Goal: Task Accomplishment & Management: Manage account settings

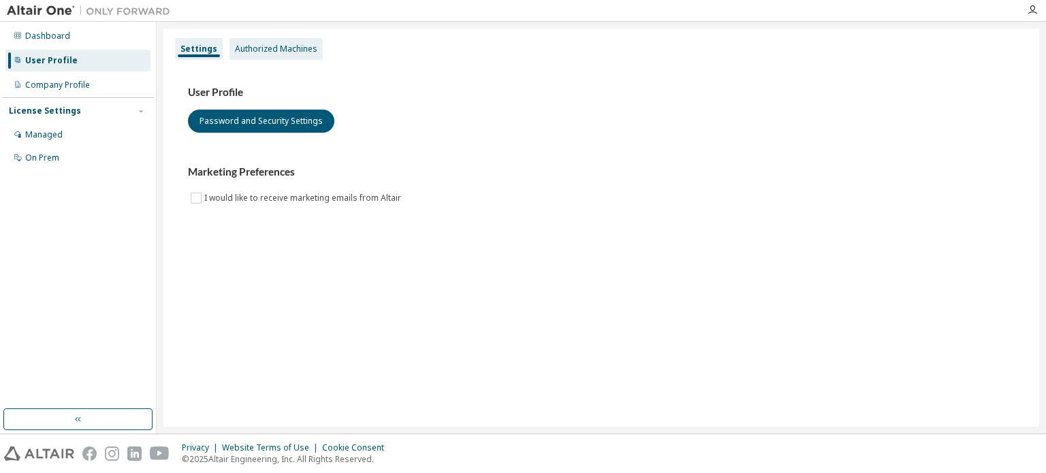
click at [281, 55] on div "Authorized Machines" at bounding box center [275, 49] width 93 height 22
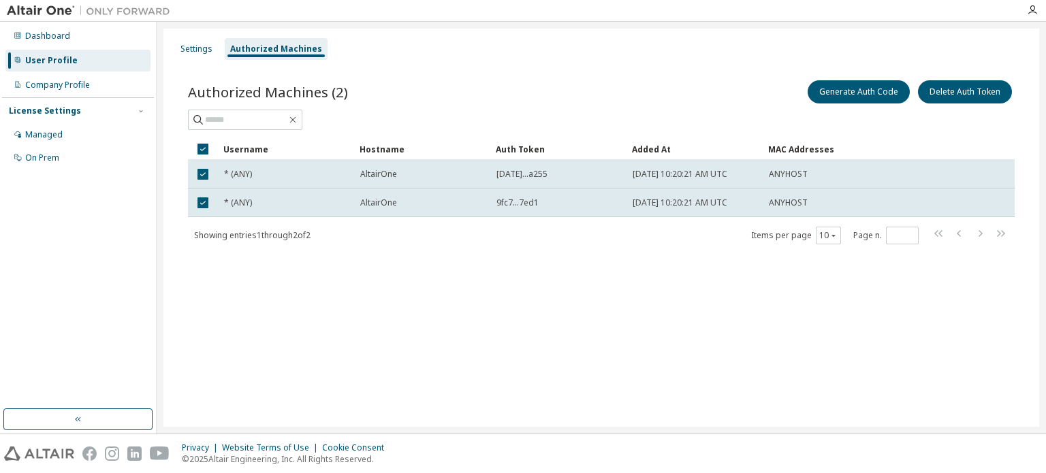
click at [700, 95] on div "Generate Auth Code Delete Auth Token" at bounding box center [807, 92] width 413 height 29
click at [648, 435] on div "Privacy Website Terms of Use Cookie Consent © 2025 Altair Engineering, Inc. All…" at bounding box center [523, 453] width 1046 height 39
click at [84, 127] on div "Managed" at bounding box center [77, 135] width 145 height 22
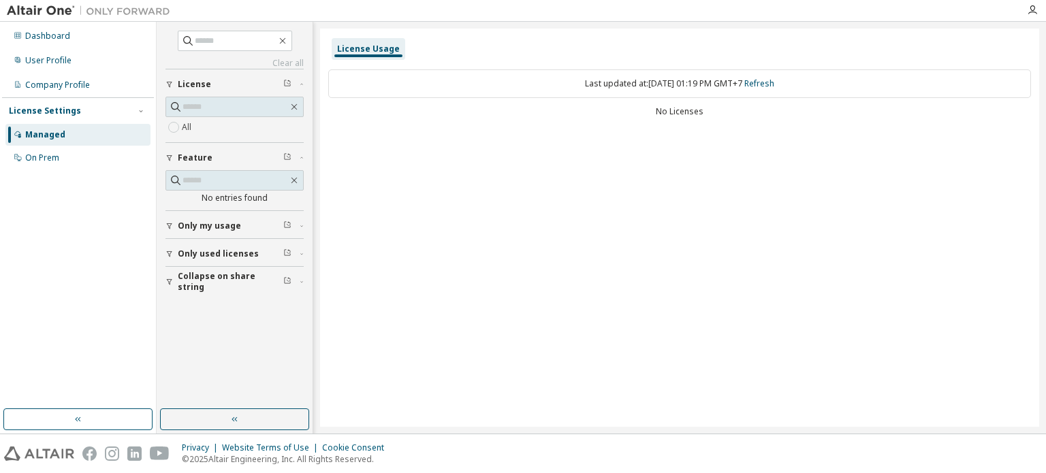
click at [227, 231] on button "Only my usage" at bounding box center [234, 226] width 138 height 30
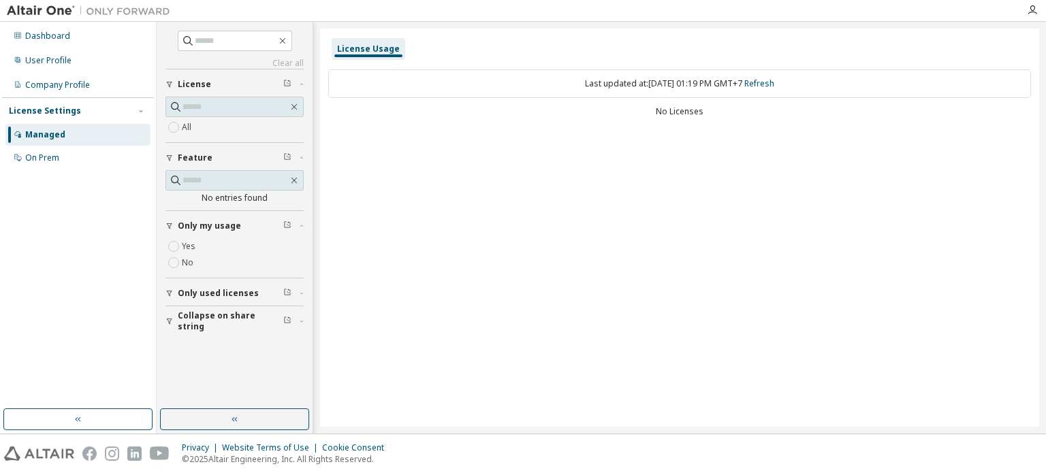
click at [222, 284] on button "Only used licenses" at bounding box center [234, 294] width 138 height 30
click at [219, 360] on span "Collapse on share string" at bounding box center [231, 361] width 106 height 22
